Goal: Task Accomplishment & Management: Manage account settings

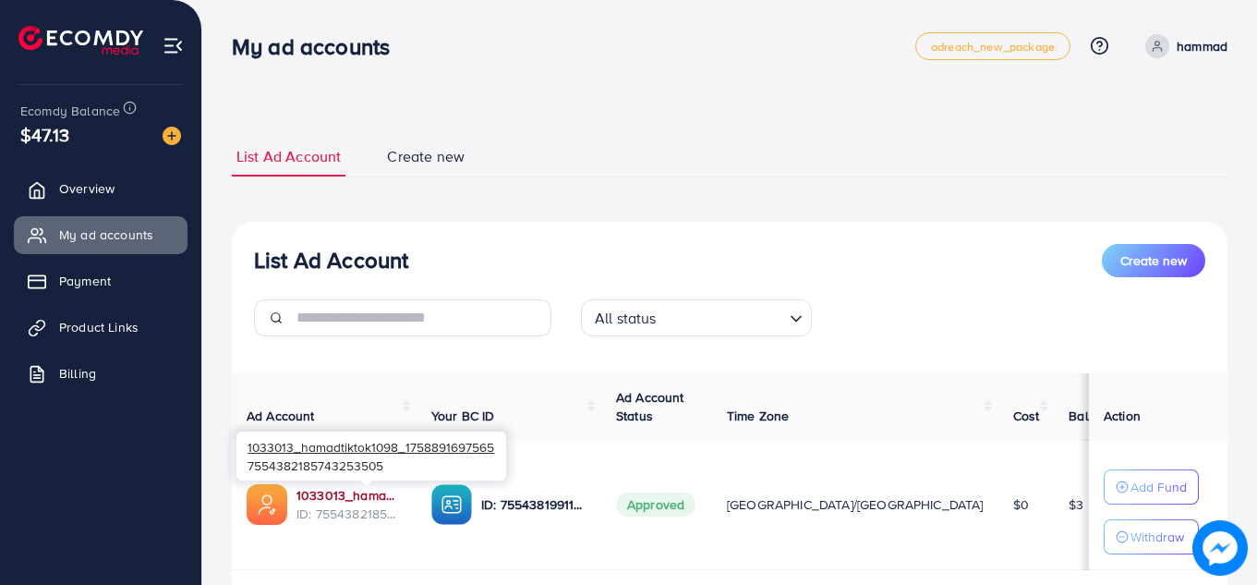
click at [386, 494] on link "1033013_hamadtiktok1098_1758891697565" at bounding box center [349, 495] width 105 height 18
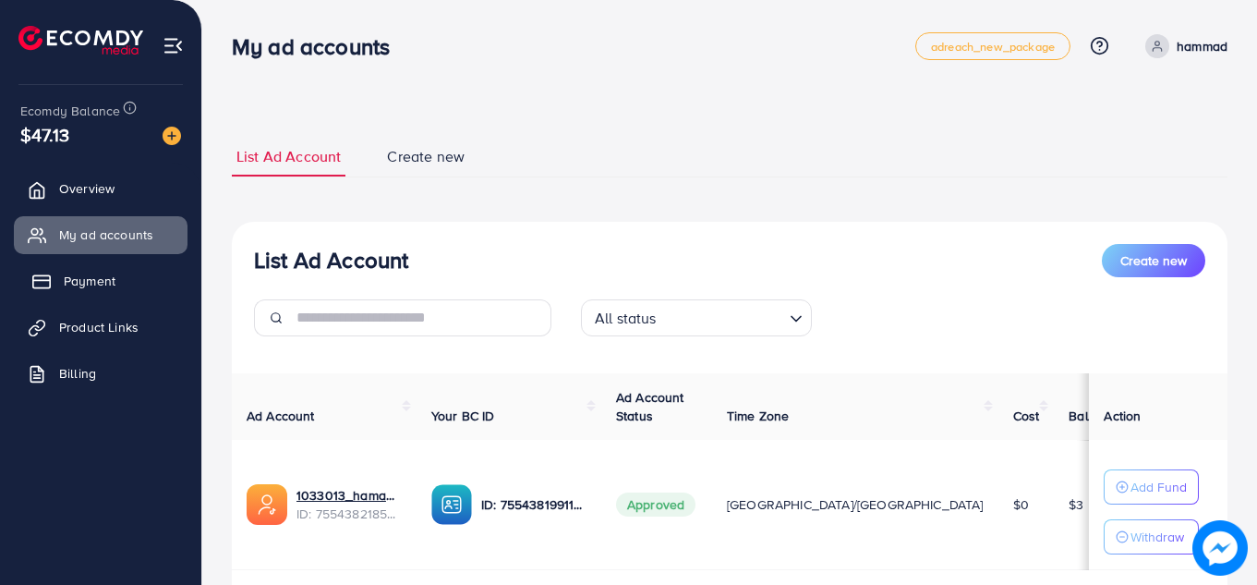
click at [88, 291] on link "Payment" at bounding box center [101, 280] width 174 height 37
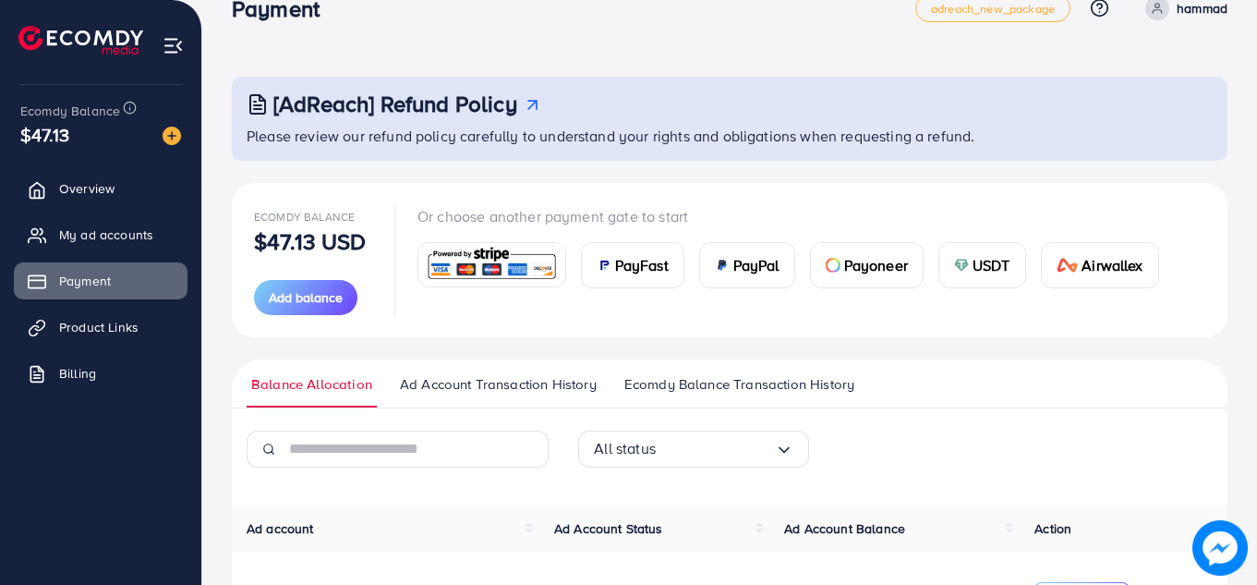
scroll to position [29, 0]
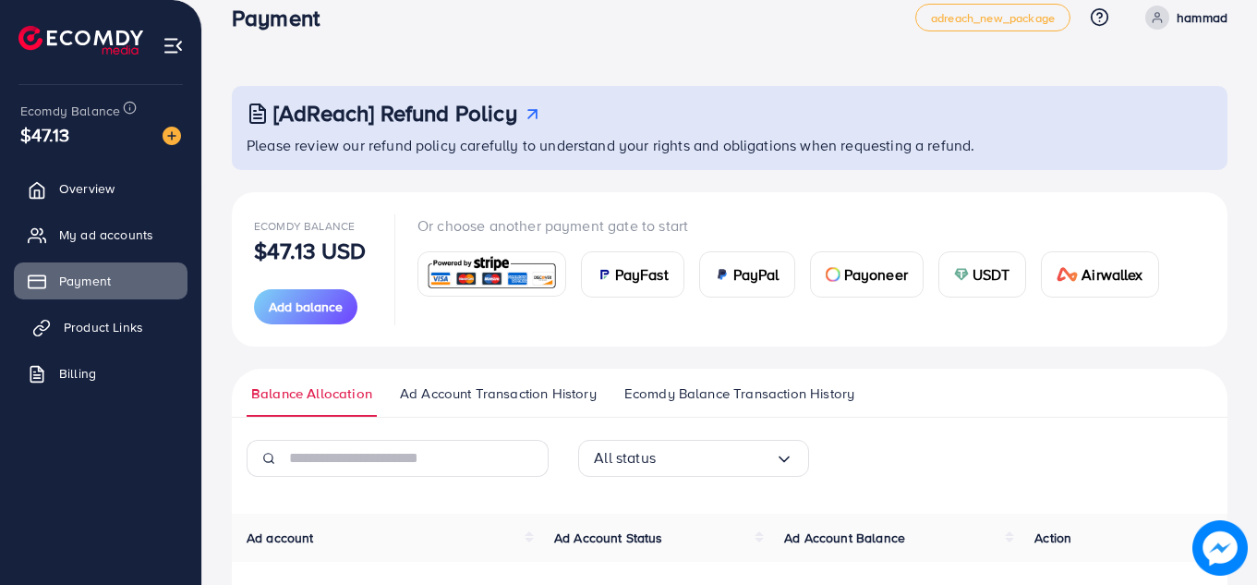
click at [124, 330] on span "Product Links" at bounding box center [103, 327] width 79 height 18
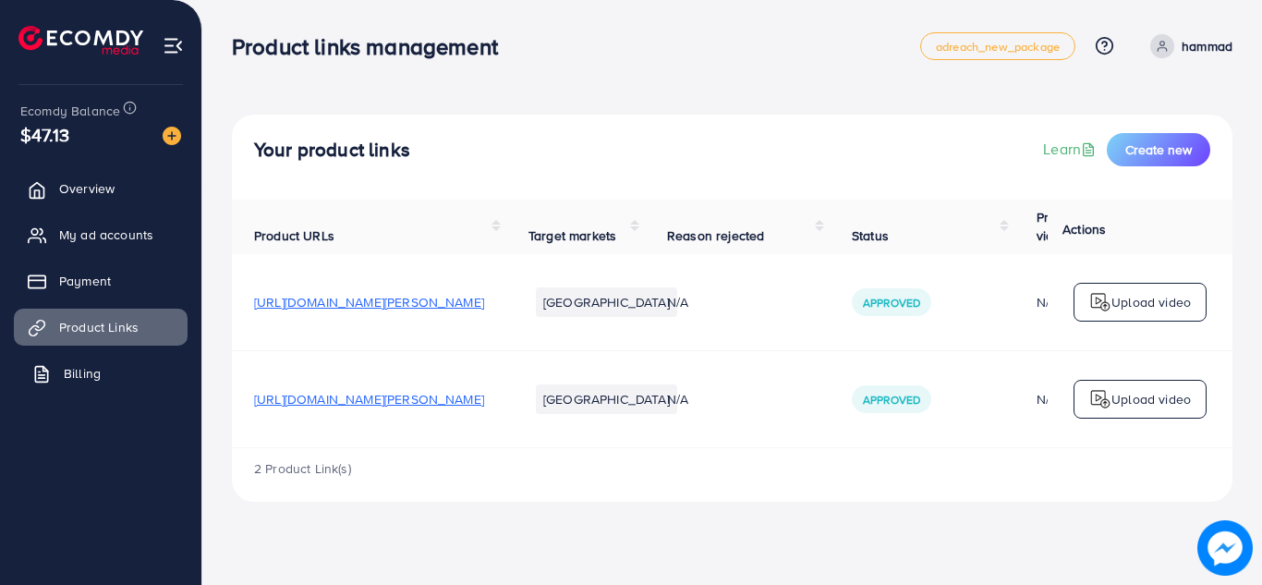
click at [119, 364] on link "Billing" at bounding box center [101, 373] width 174 height 37
